Goal: Information Seeking & Learning: Learn about a topic

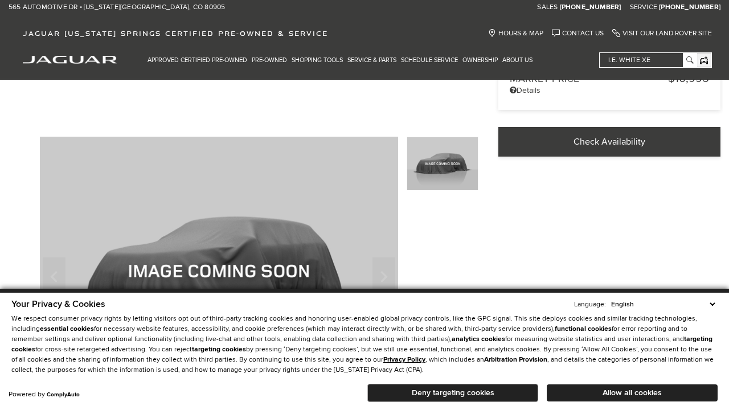
scroll to position [354, 0]
